Goal: Task Accomplishment & Management: Manage account settings

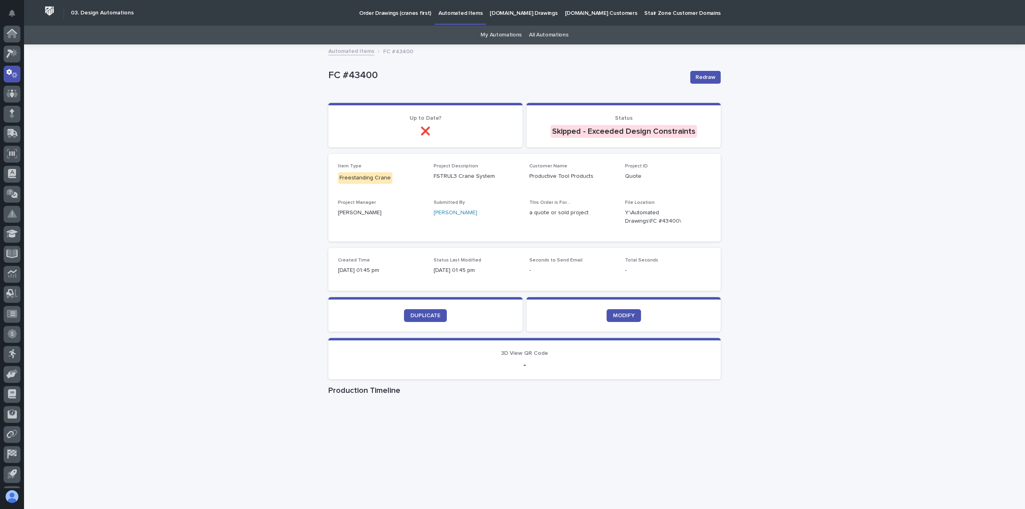
scroll to position [18, 0]
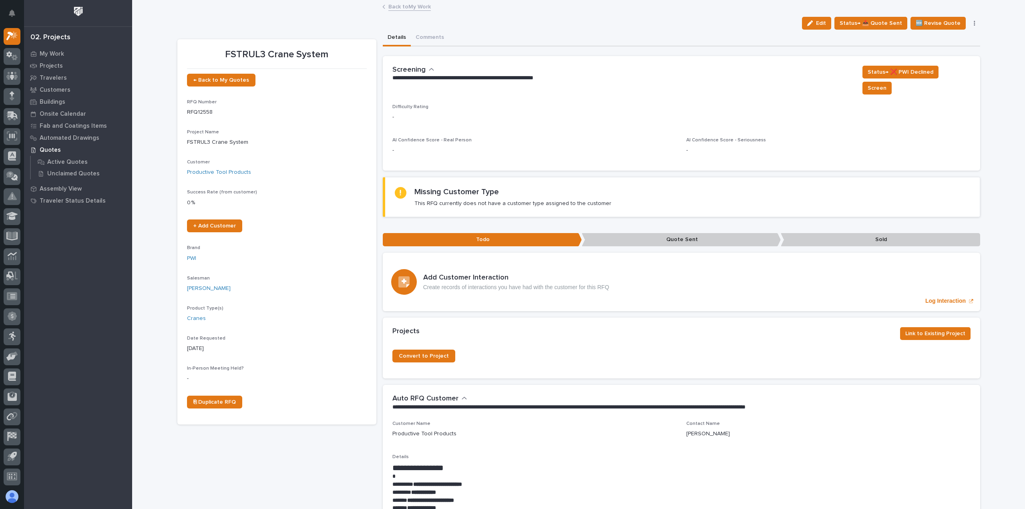
click at [408, 8] on link "Back to My Work" at bounding box center [409, 6] width 42 height 9
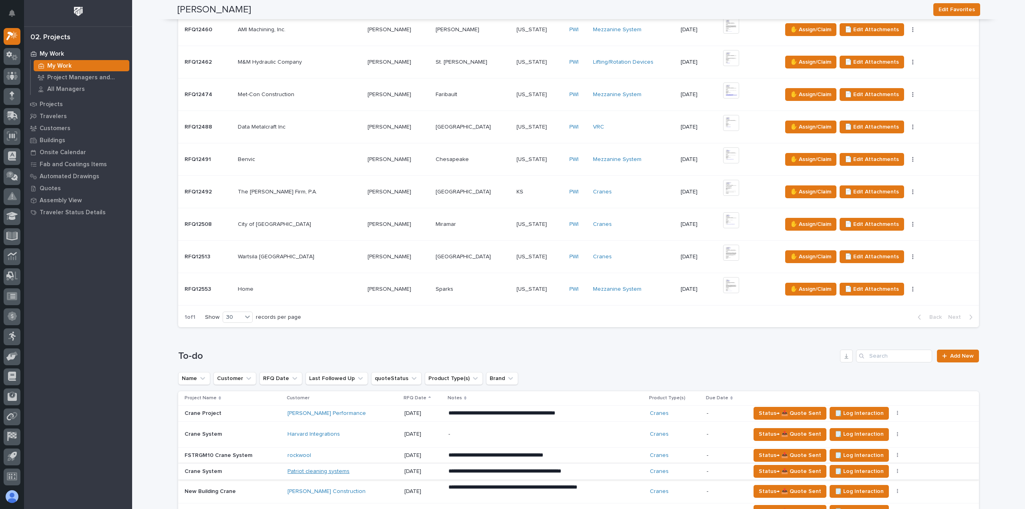
scroll to position [521, 0]
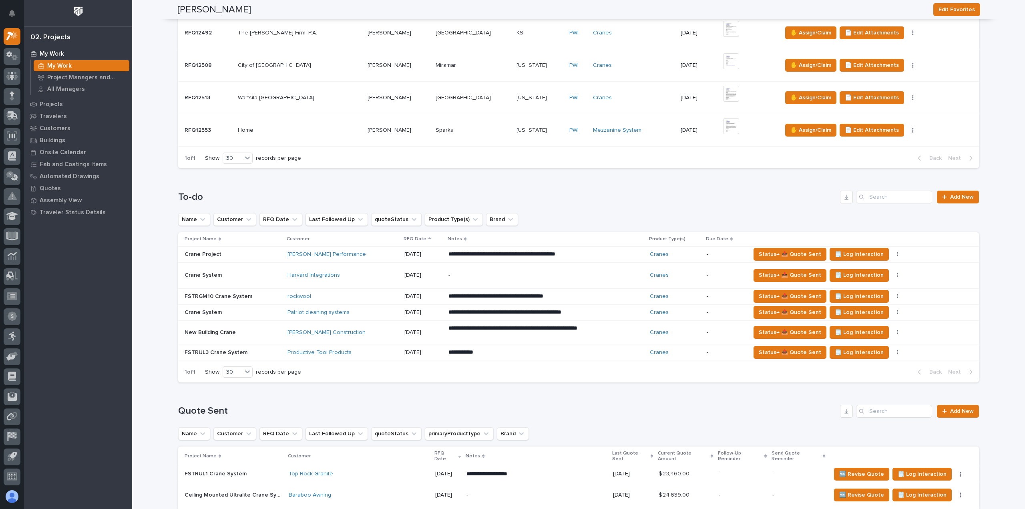
click at [368, 273] on div "Harvard Integrations" at bounding box center [343, 275] width 110 height 7
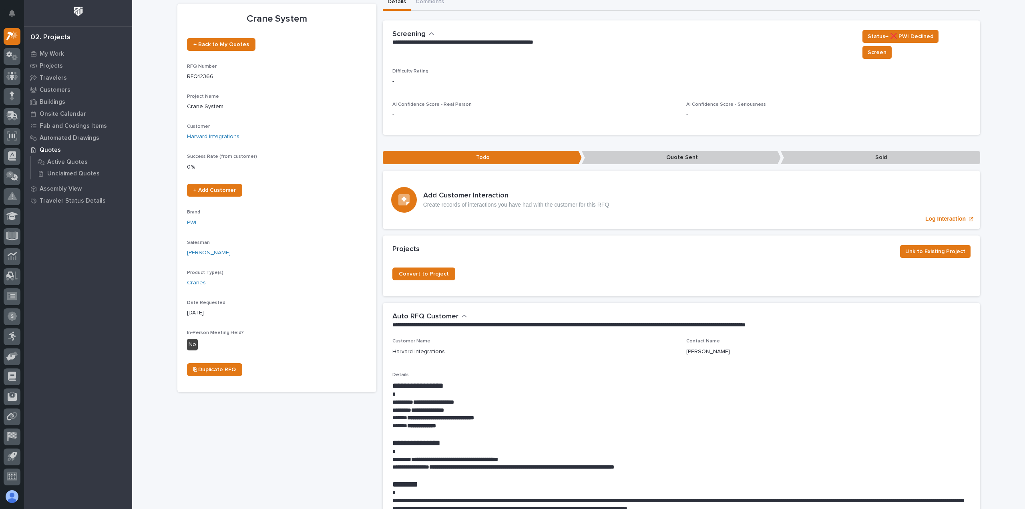
scroll to position [80, 0]
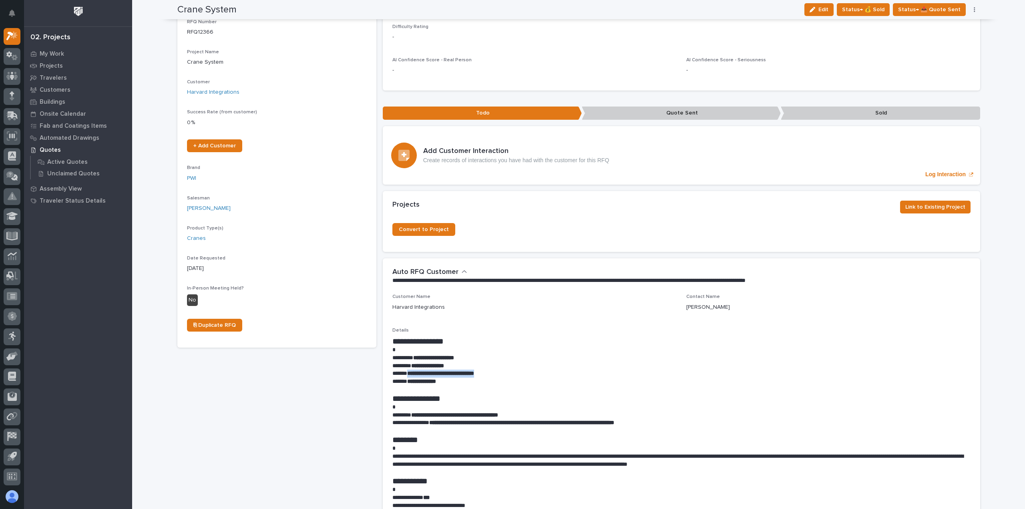
drag, startPoint x: 498, startPoint y: 361, endPoint x: 406, endPoint y: 362, distance: 92.5
click at [406, 370] on p "**********" at bounding box center [681, 374] width 578 height 8
copy strong "**********"
click at [557, 294] on p "Customer Name" at bounding box center [534, 297] width 284 height 6
click at [833, 9] on button "Edit" at bounding box center [819, 9] width 29 height 13
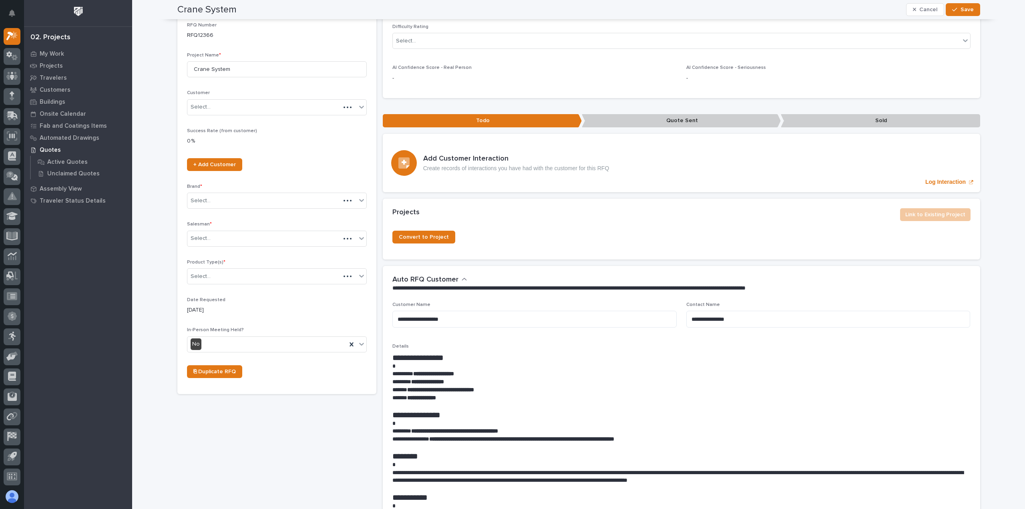
scroll to position [109, 0]
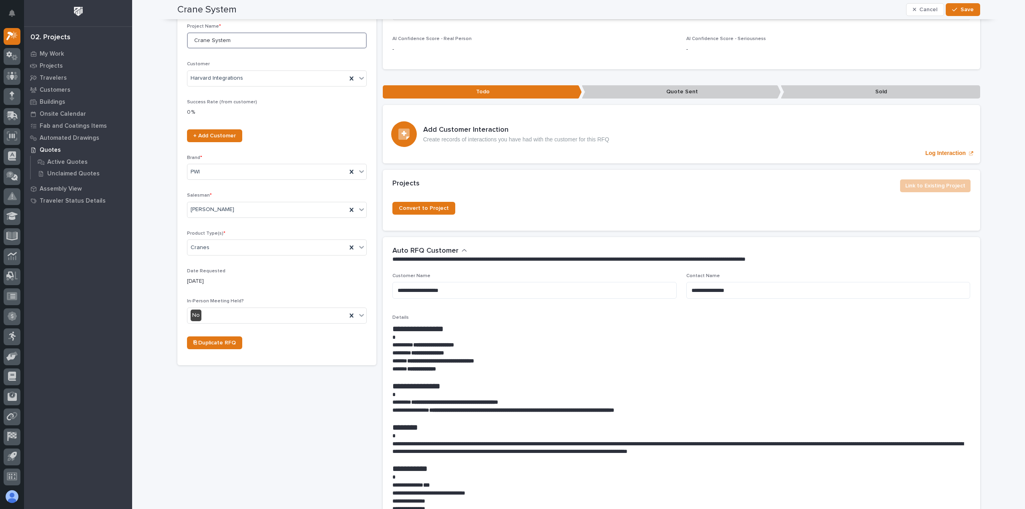
click at [191, 40] on input "Crane System" at bounding box center [277, 40] width 180 height 16
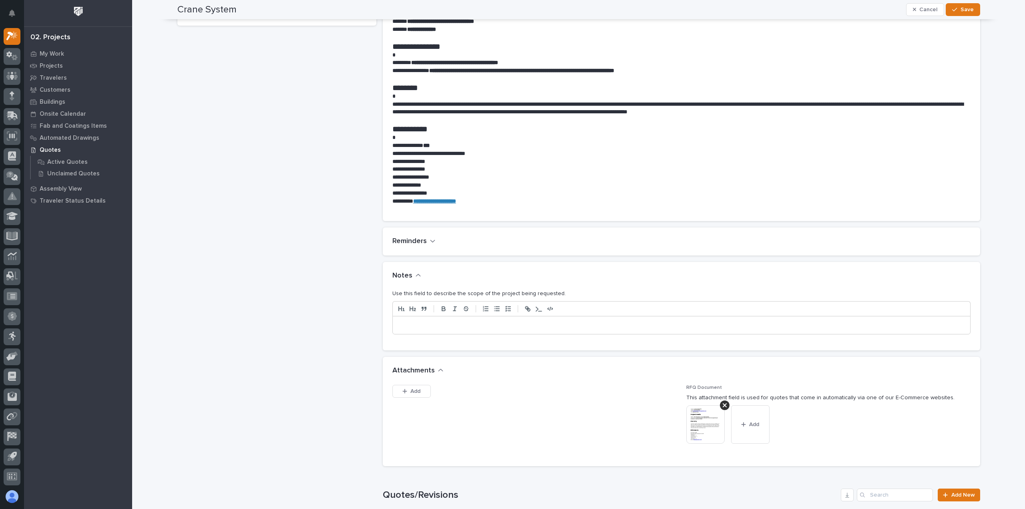
scroll to position [469, 0]
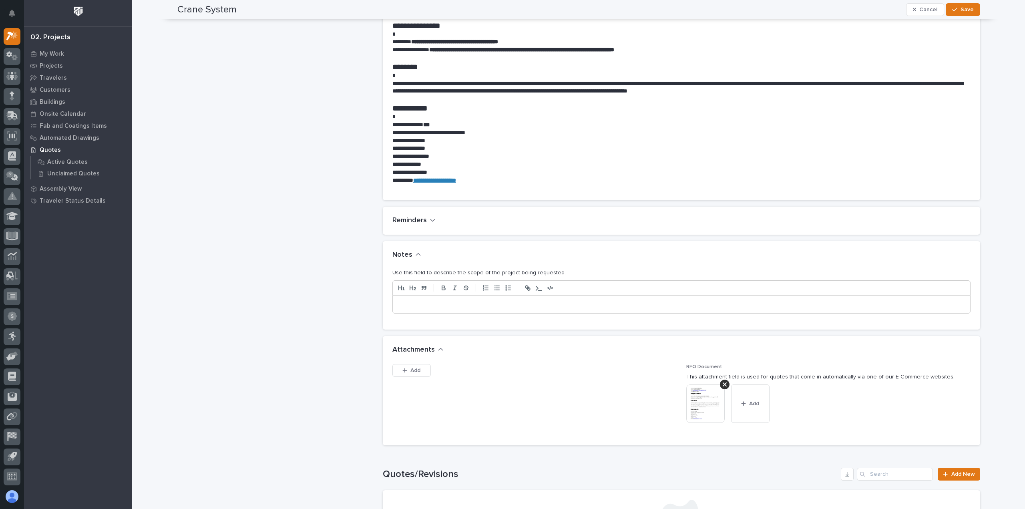
type input "Gantry Crane"
drag, startPoint x: 445, startPoint y: 292, endPoint x: 470, endPoint y: 301, distance: 26.1
click at [446, 300] on p at bounding box center [681, 304] width 565 height 8
click at [962, 5] on button "Save" at bounding box center [963, 9] width 34 height 13
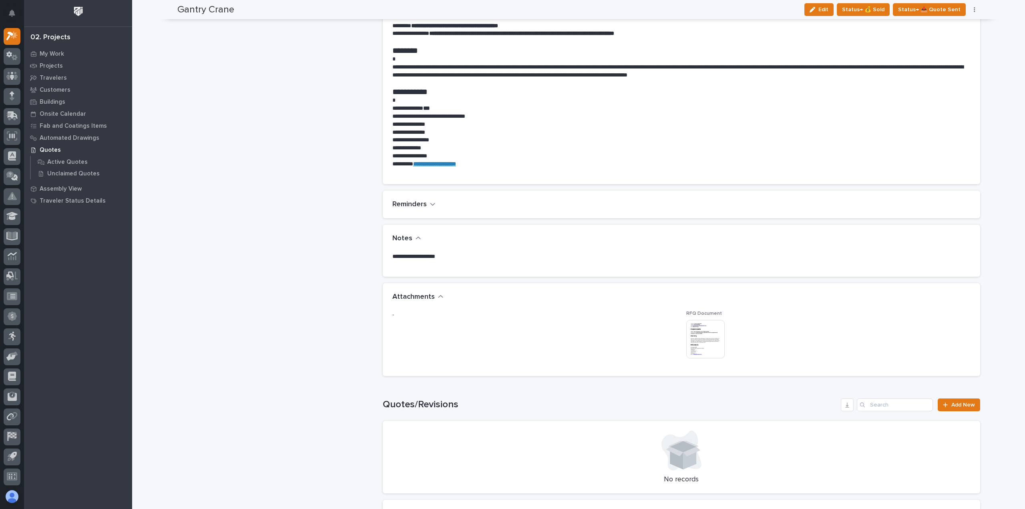
scroll to position [435, 0]
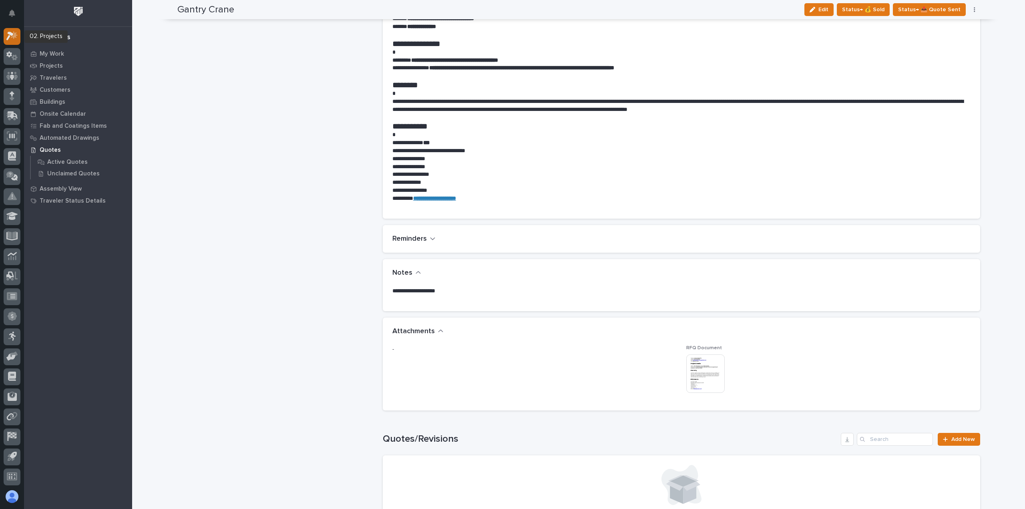
click at [18, 41] on div at bounding box center [12, 36] width 17 height 17
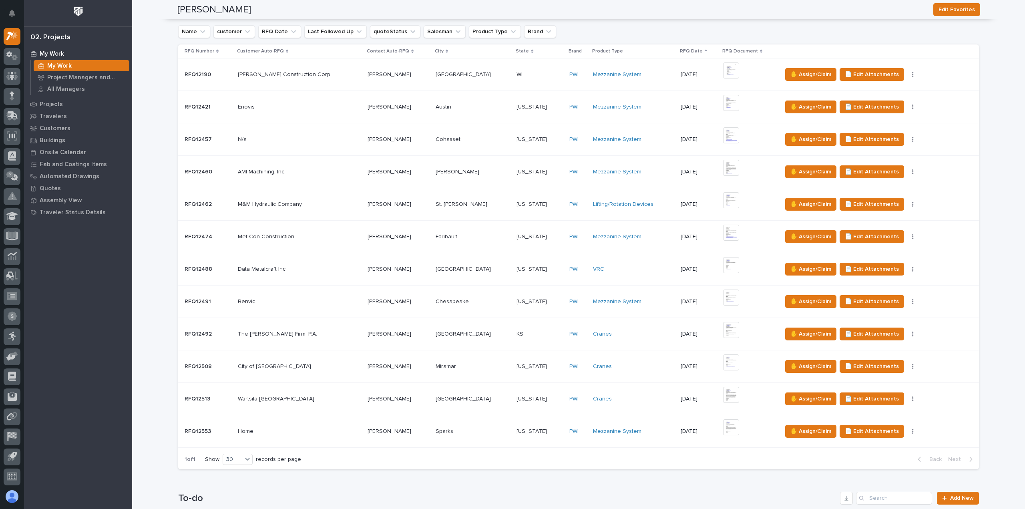
scroll to position [80, 0]
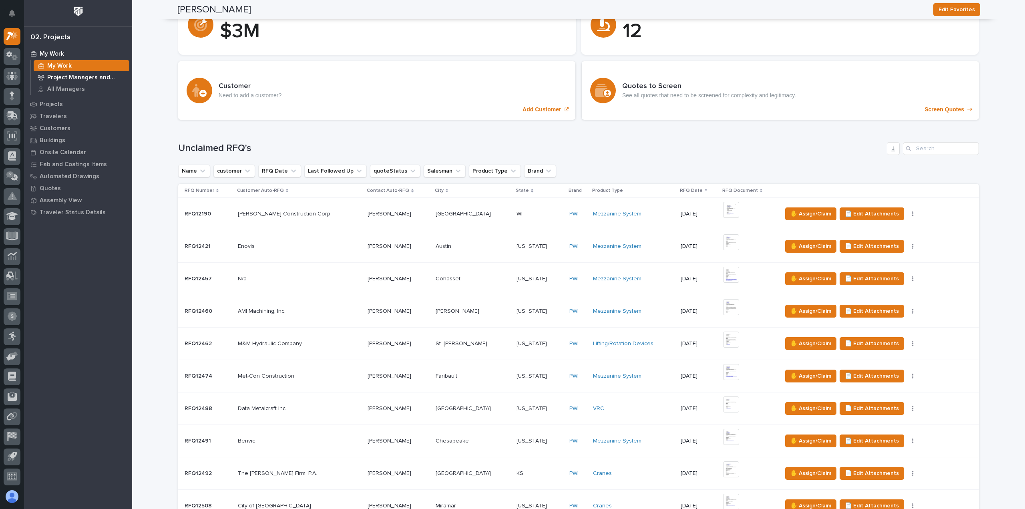
click at [100, 81] on div "Project Managers and Engineers" at bounding box center [82, 77] width 96 height 11
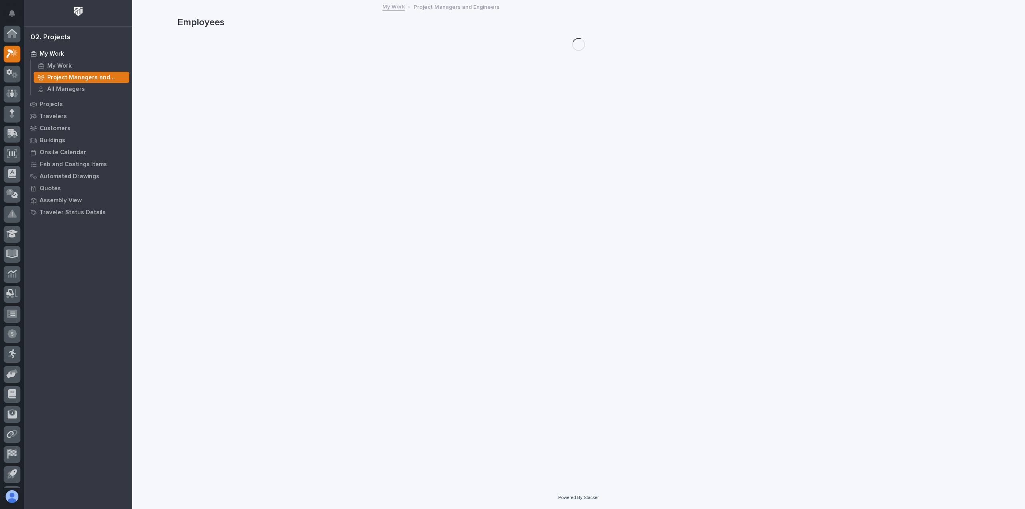
scroll to position [18, 0]
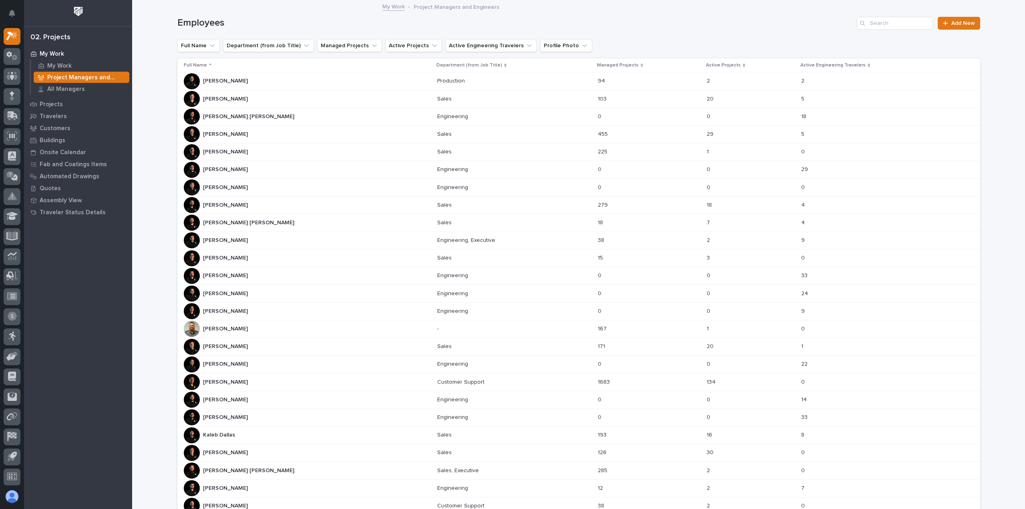
click at [243, 253] on div "Derek Lenhart Derek Lenhart" at bounding box center [307, 258] width 247 height 16
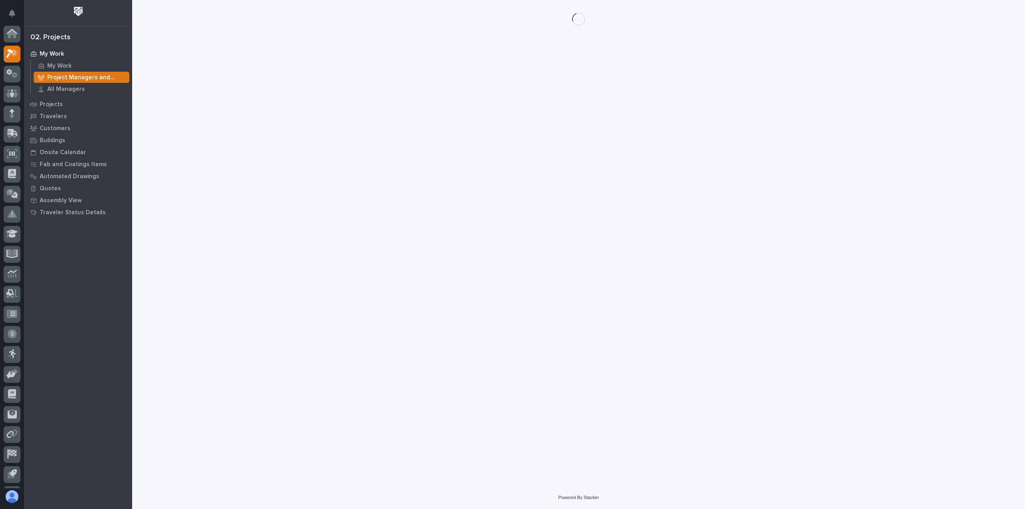
scroll to position [18, 0]
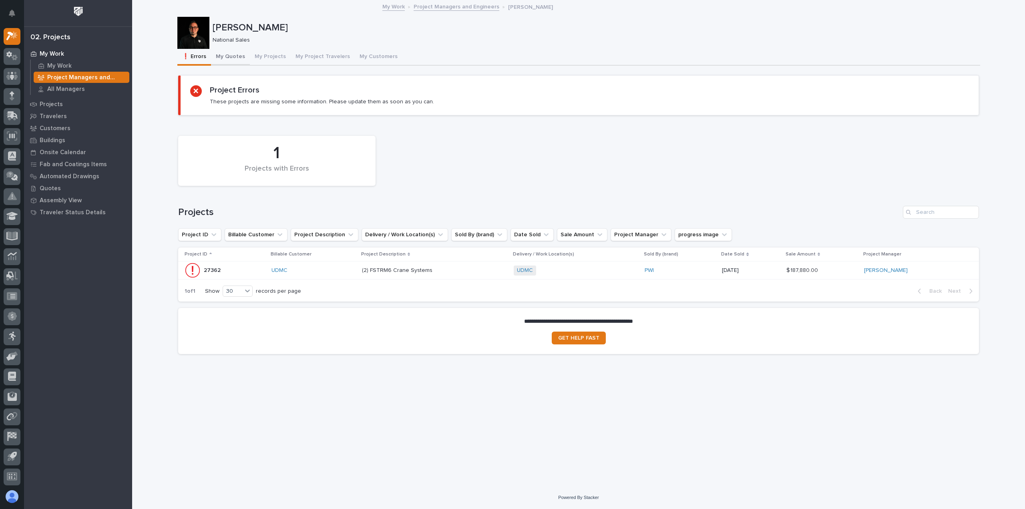
click at [227, 54] on button "My Quotes" at bounding box center [230, 57] width 39 height 17
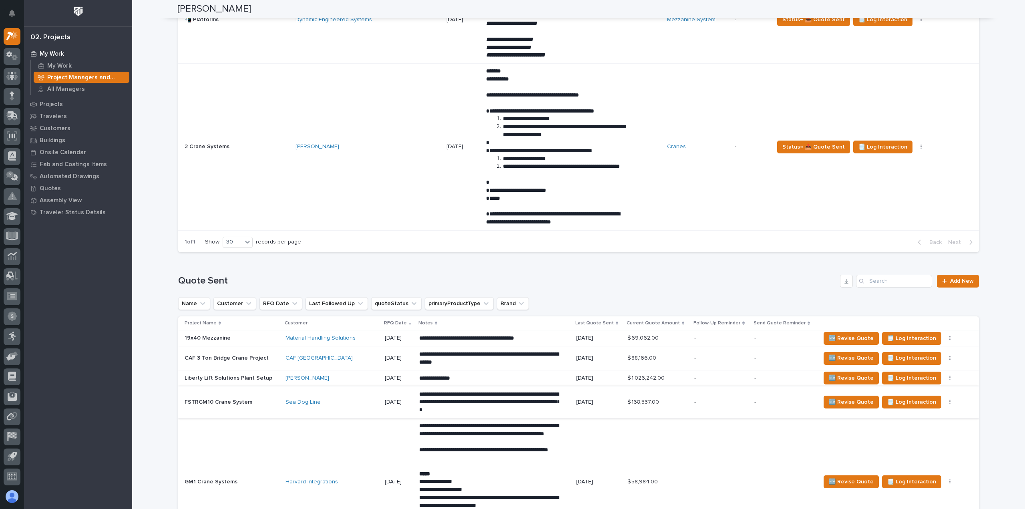
scroll to position [1081, 0]
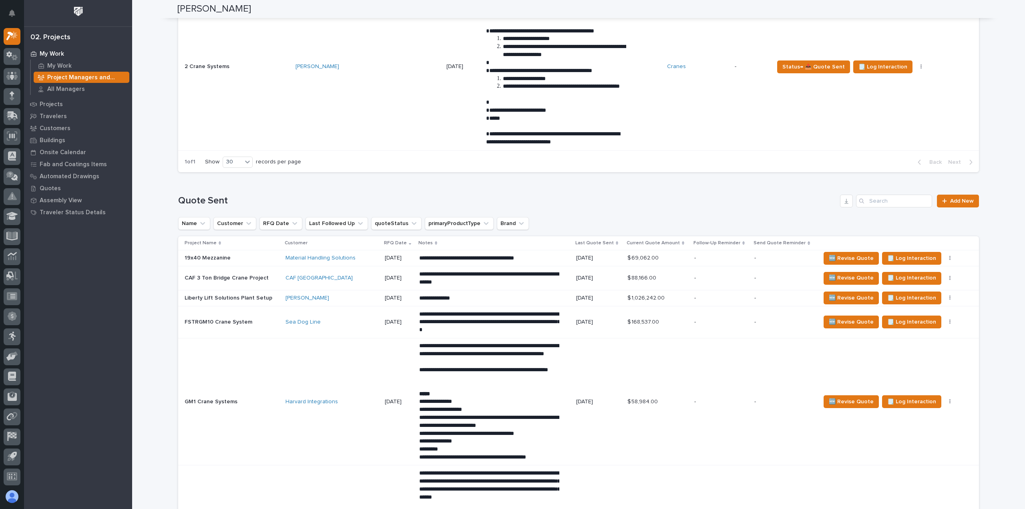
click at [350, 408] on div "Harvard Integrations" at bounding box center [332, 401] width 93 height 13
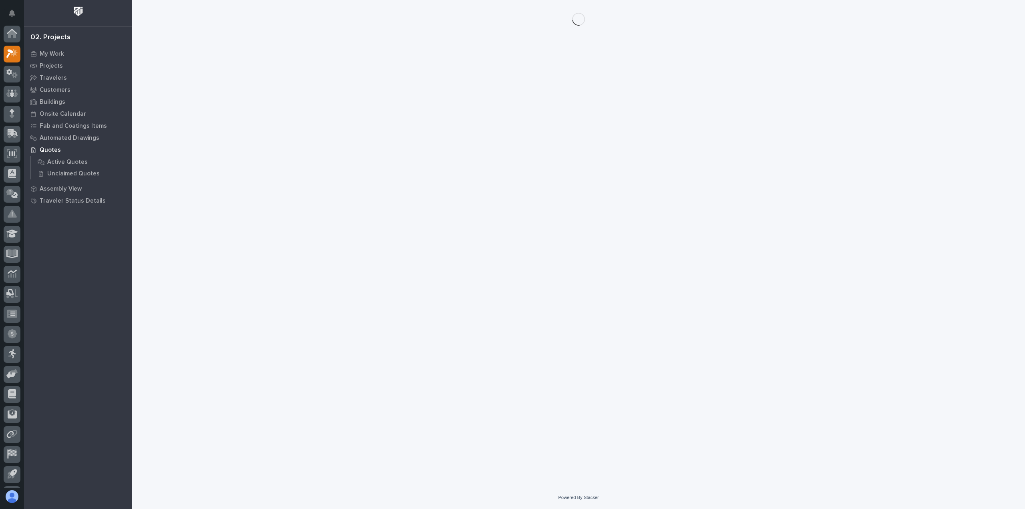
scroll to position [18, 0]
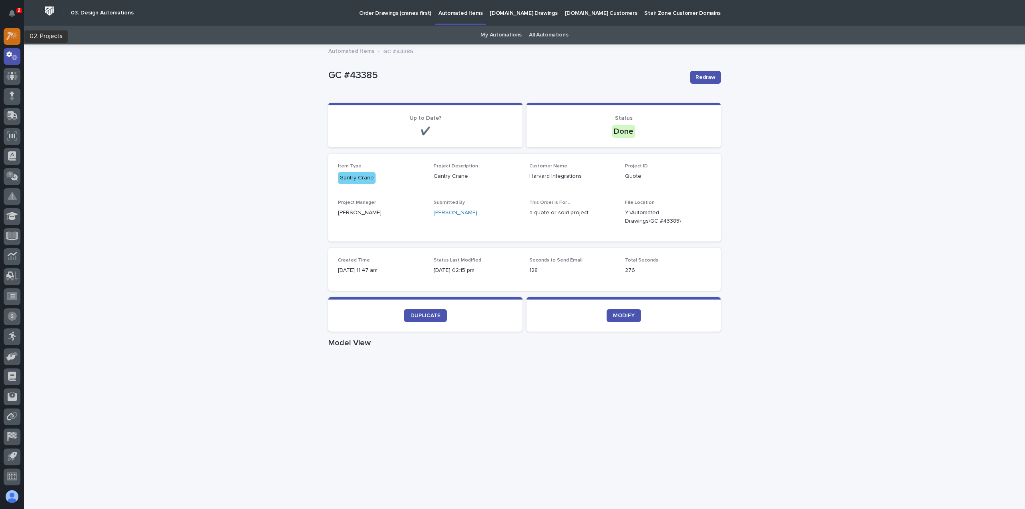
click at [7, 31] on icon at bounding box center [12, 35] width 12 height 9
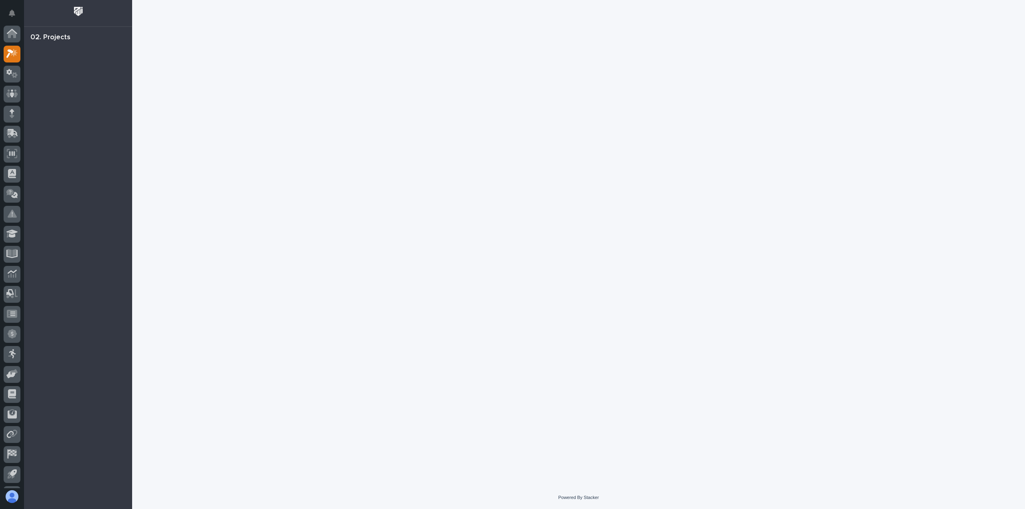
scroll to position [18, 0]
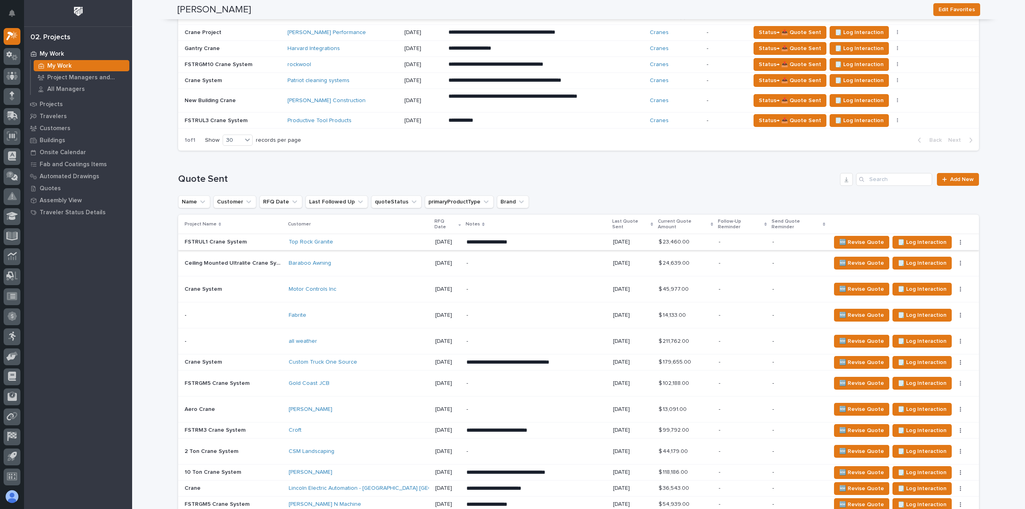
scroll to position [596, 0]
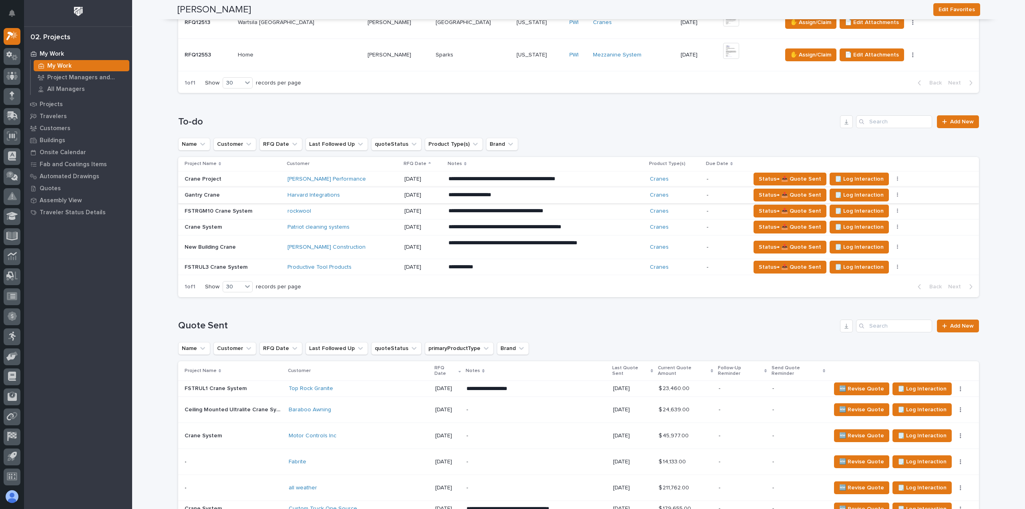
click at [892, 194] on button "button" at bounding box center [897, 195] width 11 height 6
click at [868, 206] on span "Status→ ❌ PWI Declined" at bounding box center [854, 211] width 63 height 10
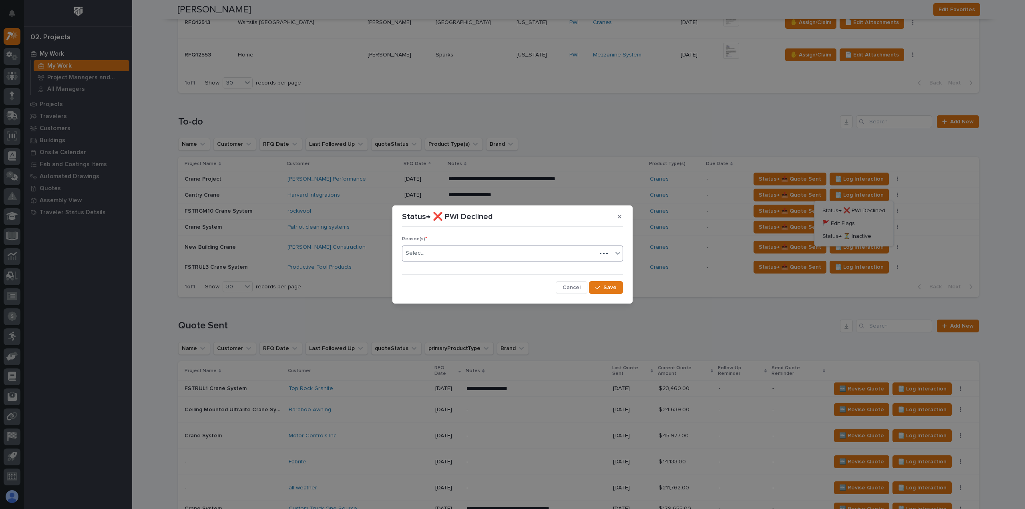
click at [447, 249] on div "Select..." at bounding box center [499, 253] width 194 height 13
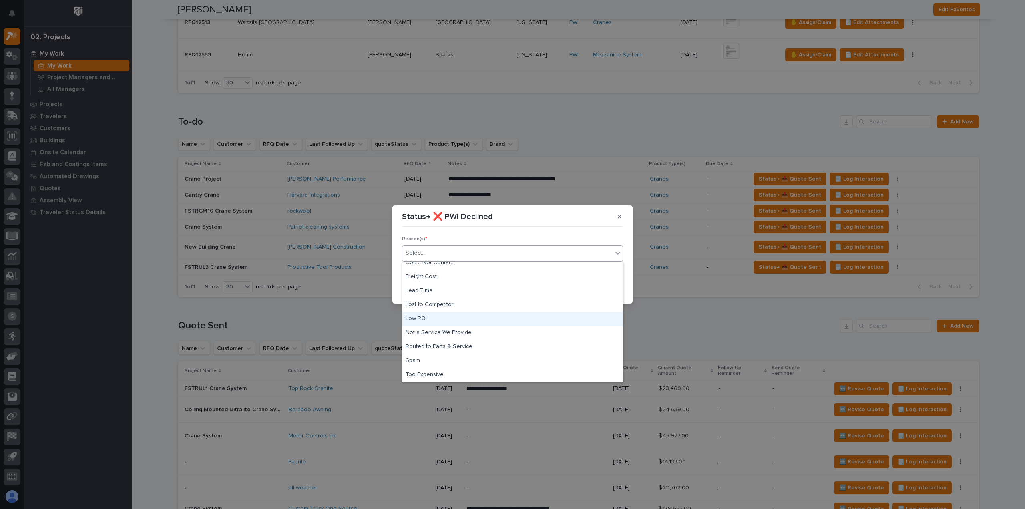
scroll to position [0, 0]
click at [452, 268] on div "Cancelled Project" at bounding box center [512, 269] width 220 height 14
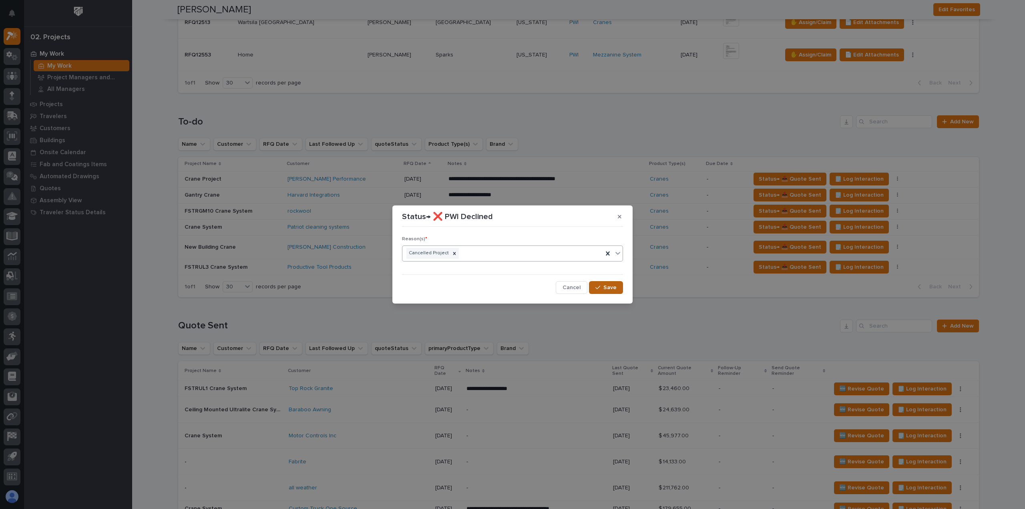
click at [610, 283] on button "Save" at bounding box center [606, 287] width 34 height 13
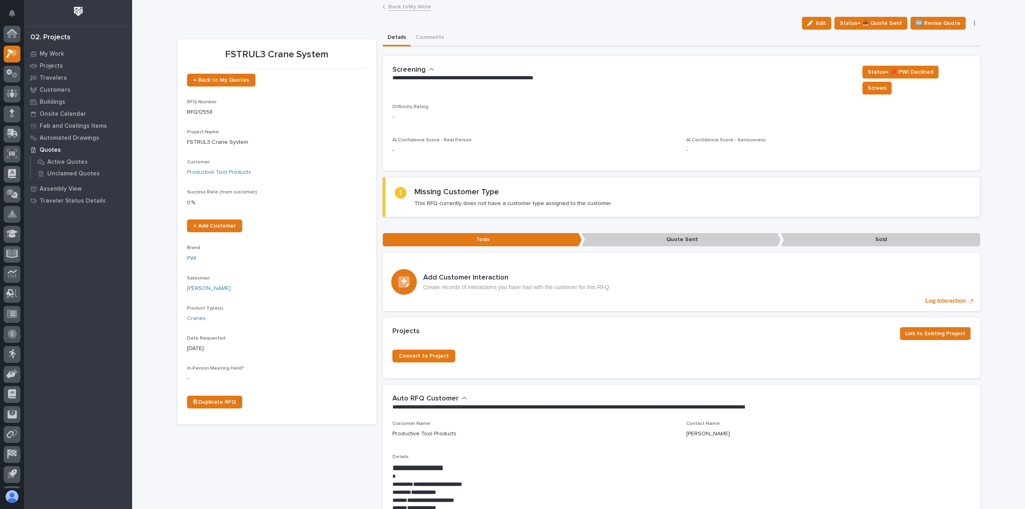
scroll to position [18, 0]
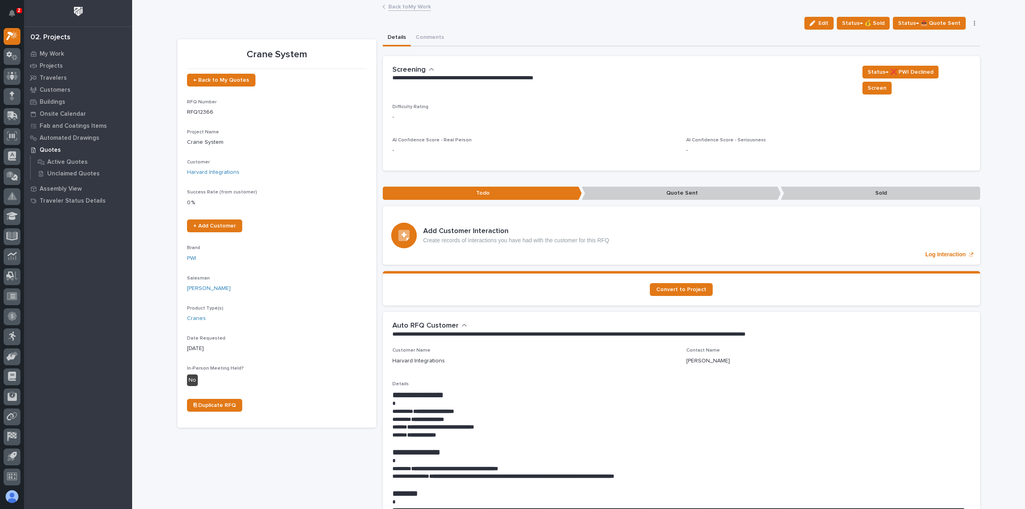
click at [410, 10] on link "Back to My Work" at bounding box center [409, 6] width 42 height 9
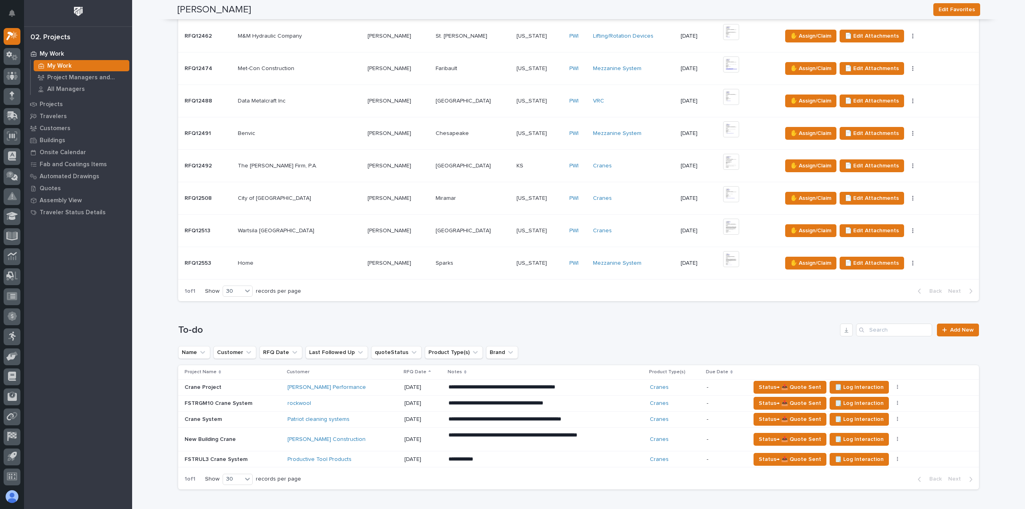
scroll to position [400, 0]
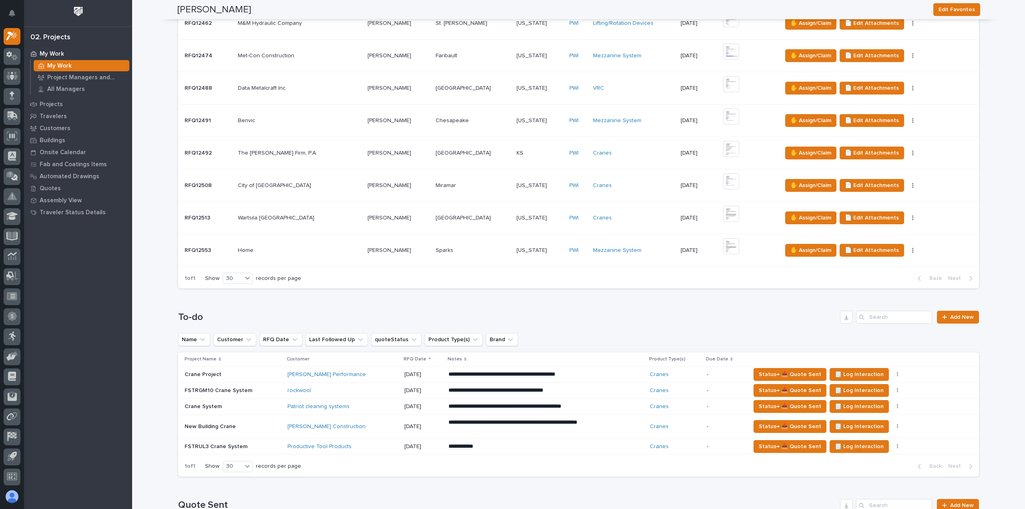
click at [302, 219] on p at bounding box center [299, 218] width 123 height 7
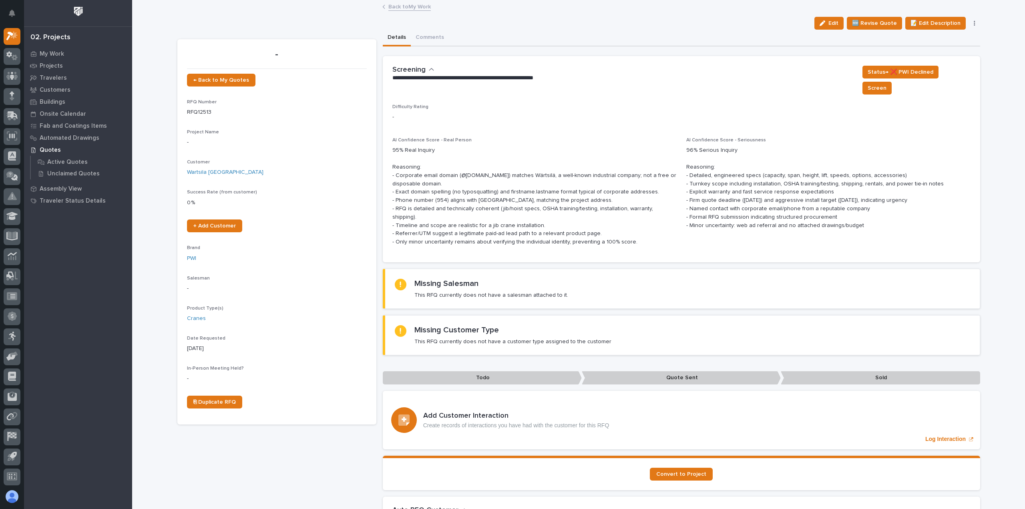
click at [398, 6] on link "Back to My Work" at bounding box center [409, 6] width 42 height 9
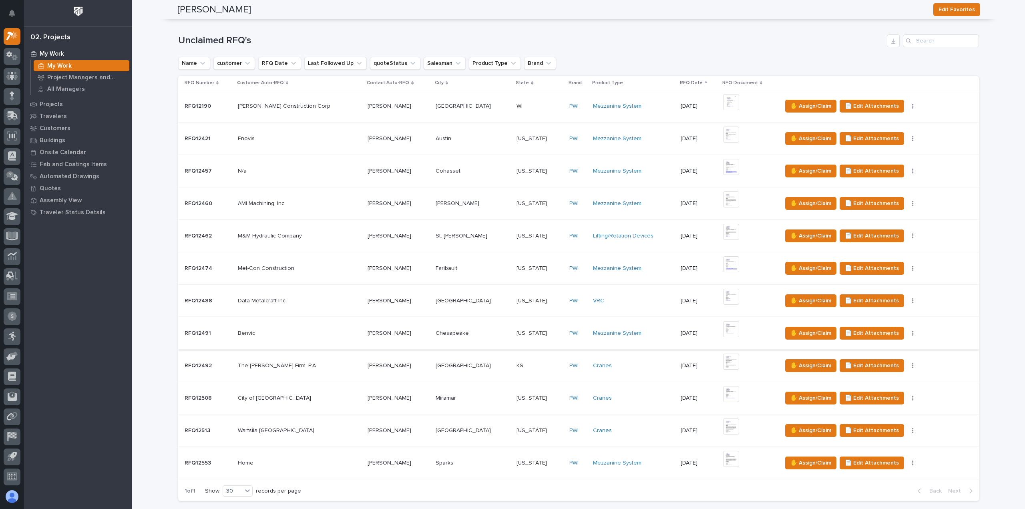
scroll to position [200, 0]
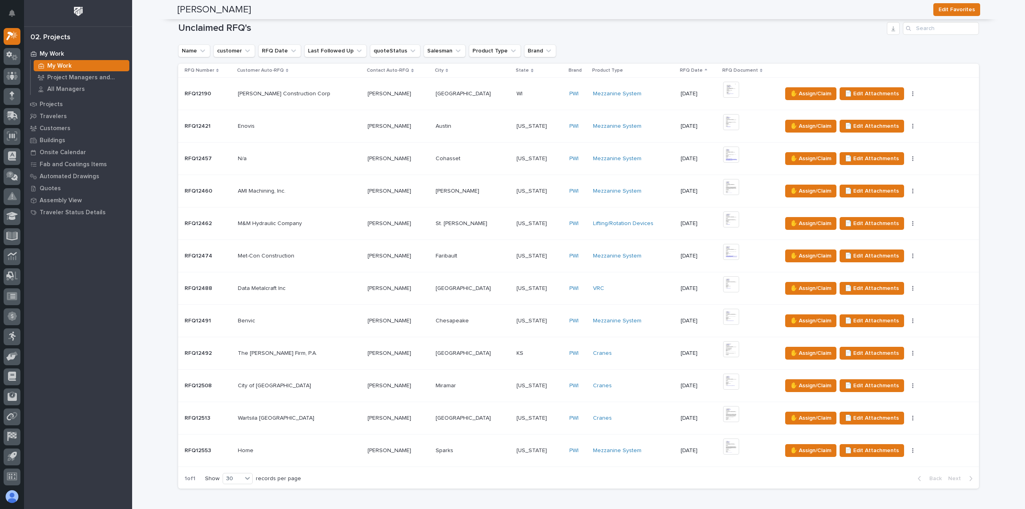
click at [462, 379] on div "[PERSON_NAME]" at bounding box center [473, 385] width 74 height 13
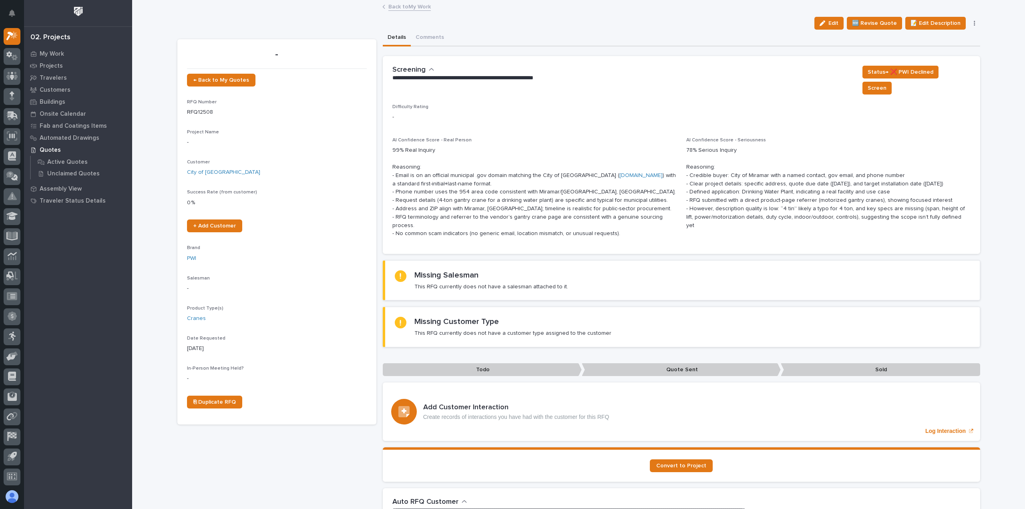
click at [412, 4] on link "Back to My Work" at bounding box center [409, 6] width 42 height 9
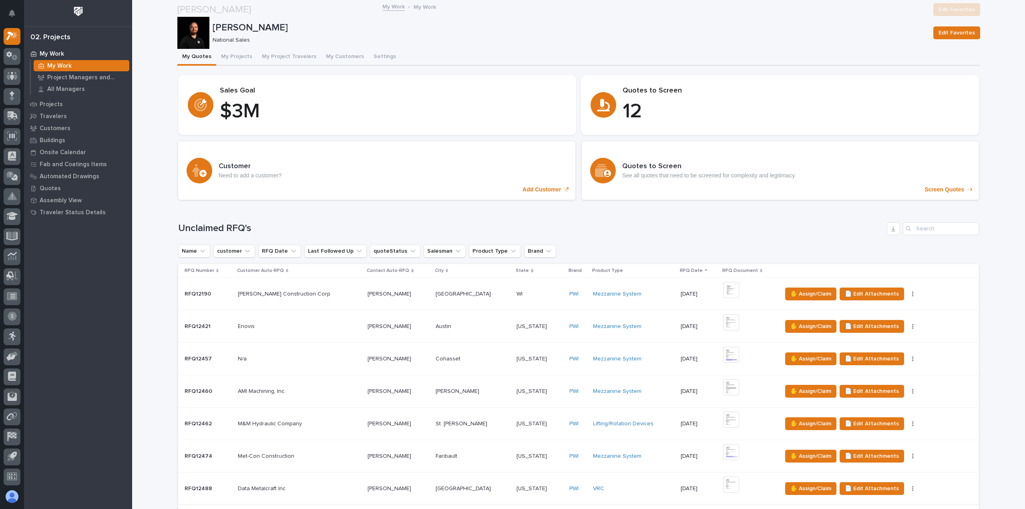
scroll to position [200, 0]
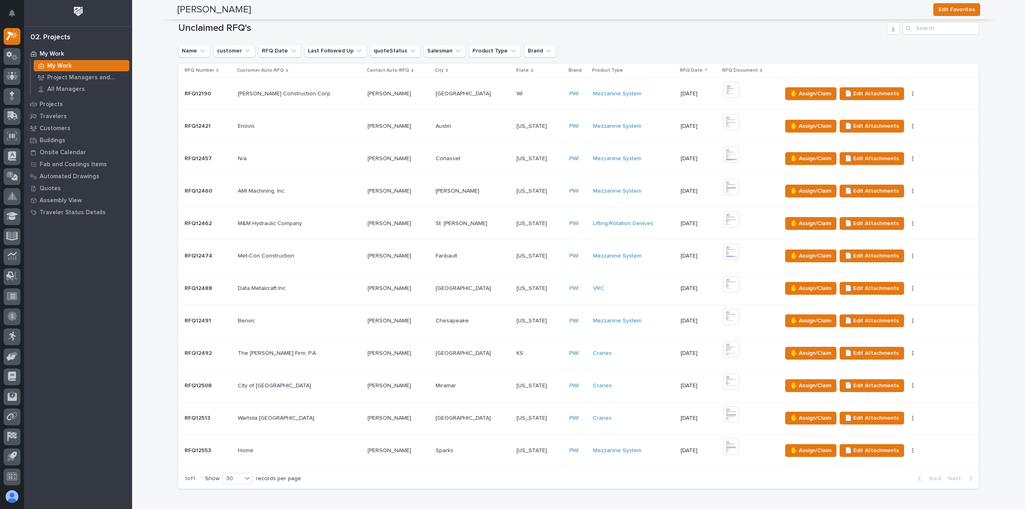
click at [328, 352] on p at bounding box center [299, 353] width 123 height 7
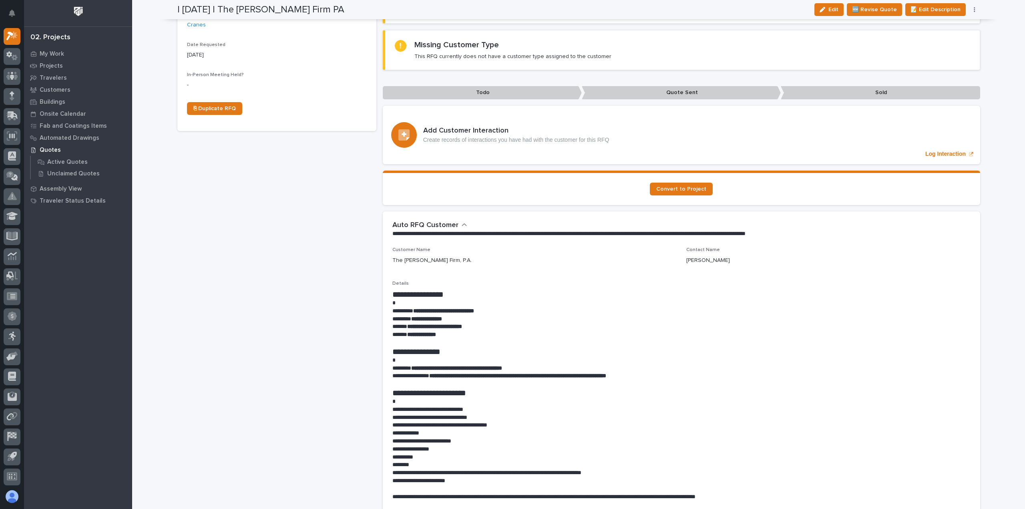
scroll to position [311, 0]
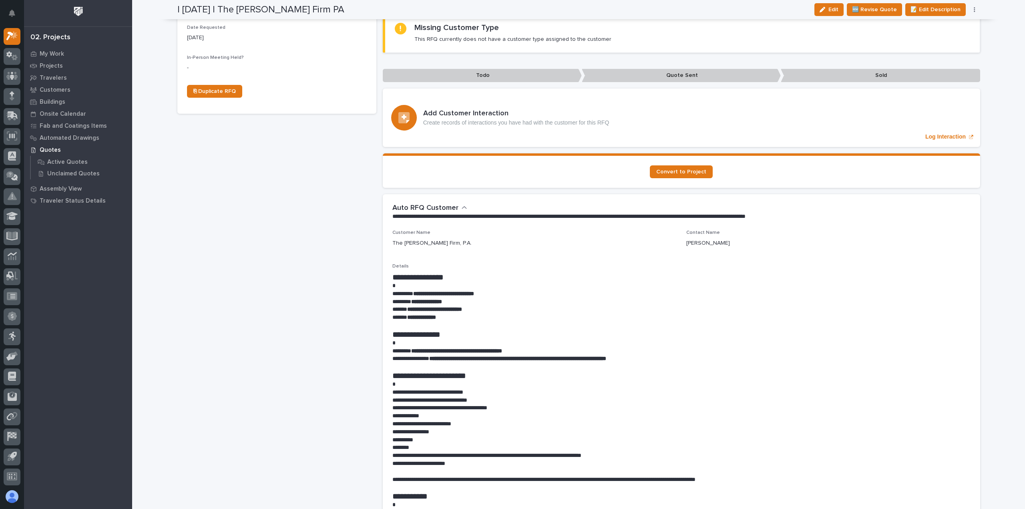
click at [969, 9] on button "button" at bounding box center [974, 10] width 11 height 6
drag, startPoint x: 941, startPoint y: 44, endPoint x: 939, endPoint y: 53, distance: 9.3
click at [939, 53] on div "📞 Edit Contact Info 📅 Edit Date Requested ✋ Assign/Claim Delete" at bounding box center [941, 45] width 78 height 58
click at [939, 53] on span "✋ Assign/Claim" at bounding box center [930, 51] width 41 height 10
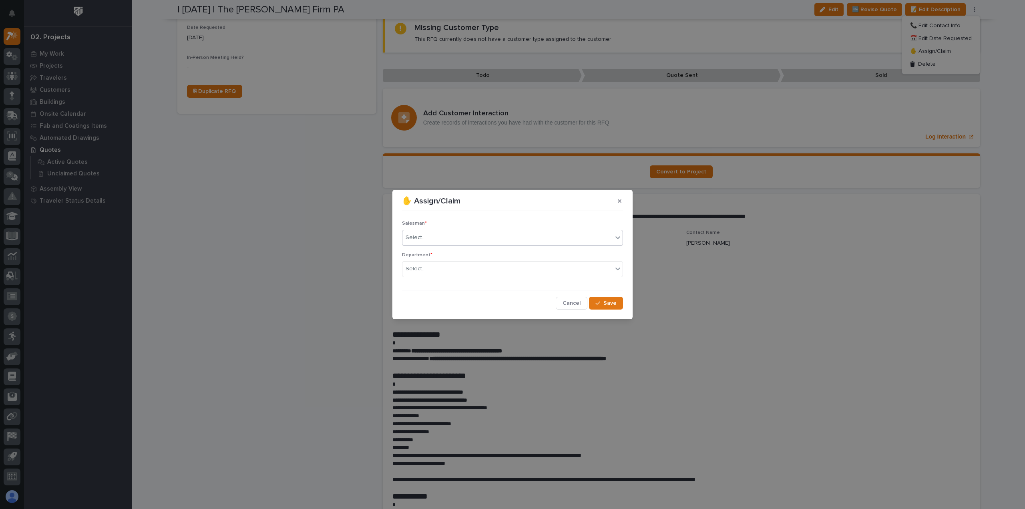
click at [467, 235] on div "Select..." at bounding box center [507, 237] width 210 height 13
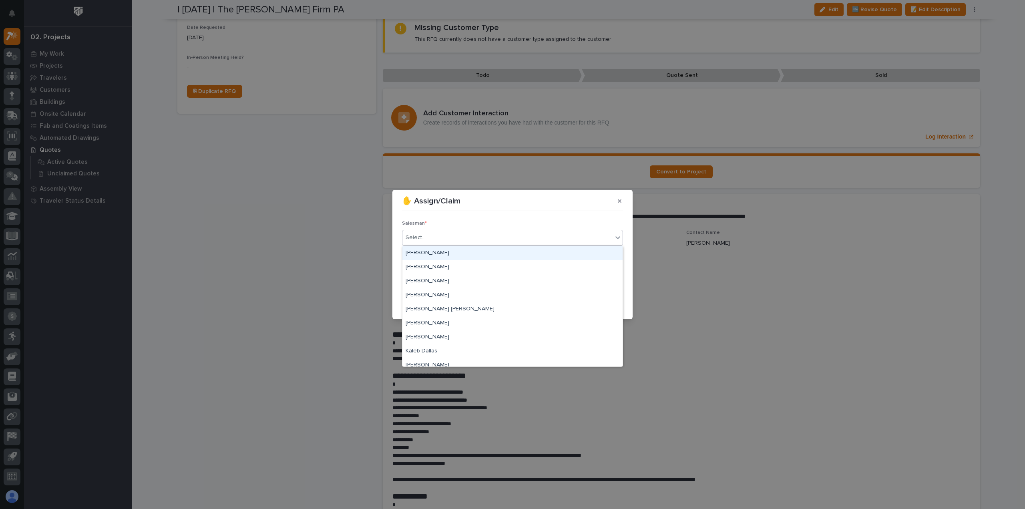
scroll to position [174, 0]
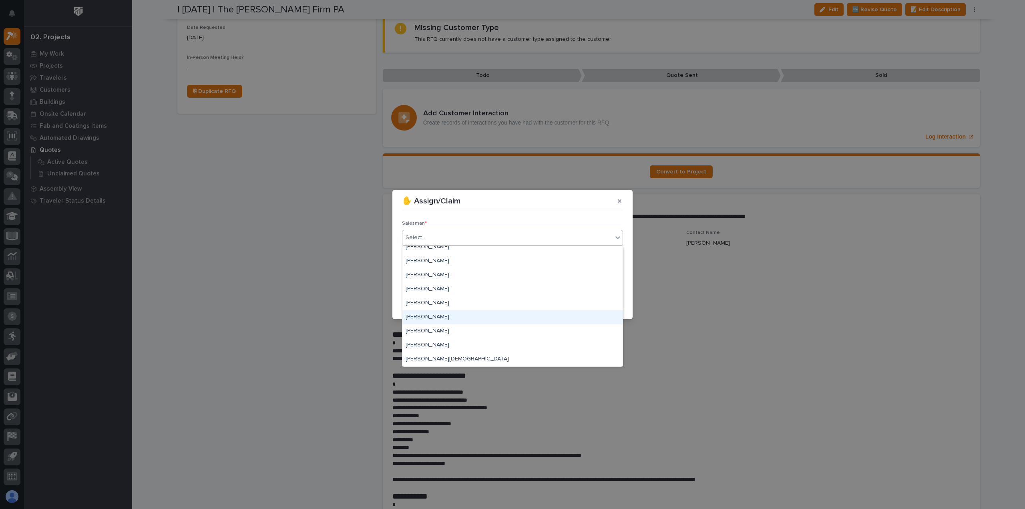
click at [424, 316] on div "[PERSON_NAME]" at bounding box center [512, 317] width 220 height 14
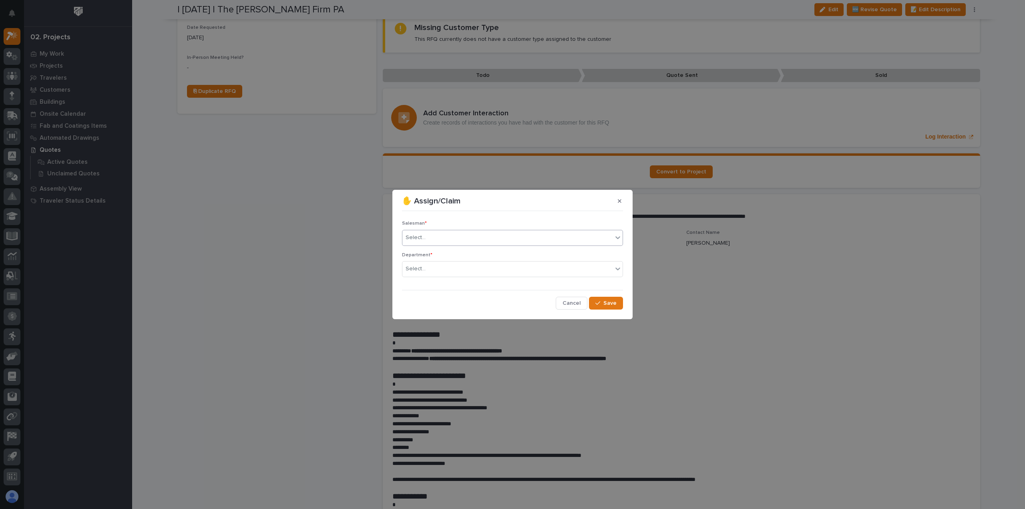
click at [439, 280] on div "Department * Select..." at bounding box center [512, 267] width 221 height 31
click at [445, 269] on div "Select..." at bounding box center [507, 268] width 210 height 13
click at [449, 283] on div "National Sales" at bounding box center [512, 284] width 220 height 14
click at [589, 298] on div "Cancel Save" at bounding box center [512, 303] width 221 height 13
click at [596, 301] on button "Save" at bounding box center [606, 303] width 34 height 13
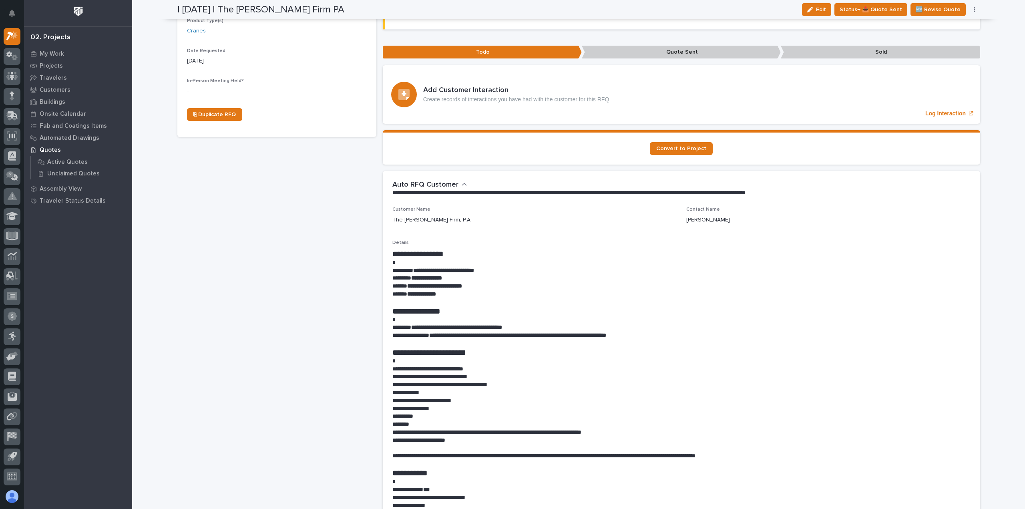
scroll to position [7, 0]
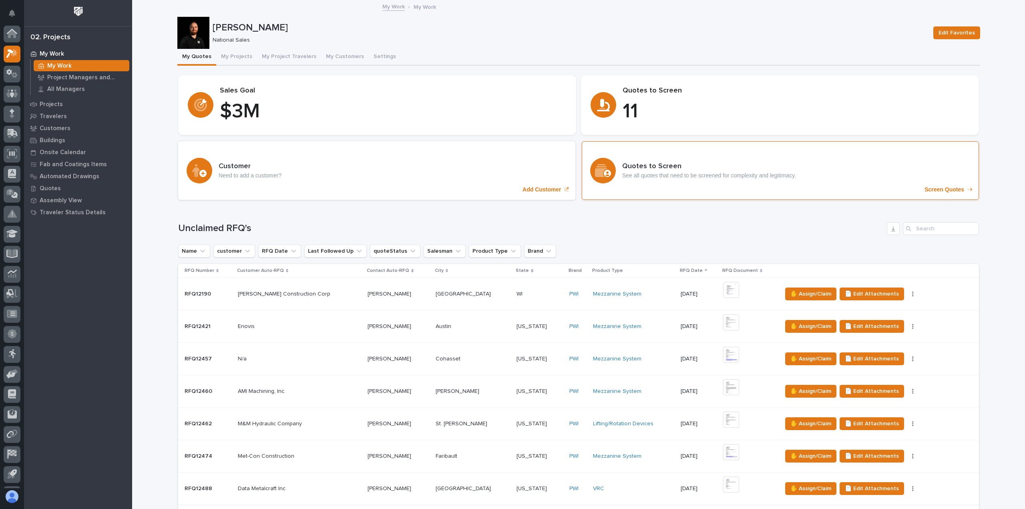
scroll to position [40, 0]
